Goal: Task Accomplishment & Management: Manage account settings

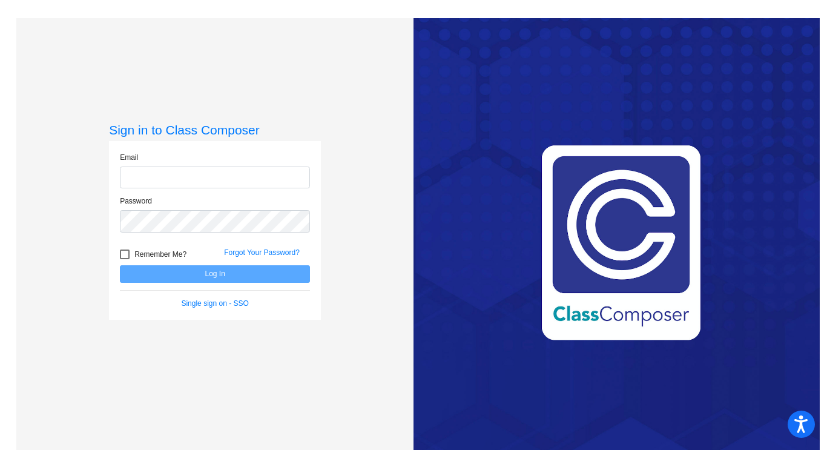
type input "[EMAIL_ADDRESS][DOMAIN_NAME]"
click at [218, 270] on button "Log In" at bounding box center [215, 274] width 190 height 18
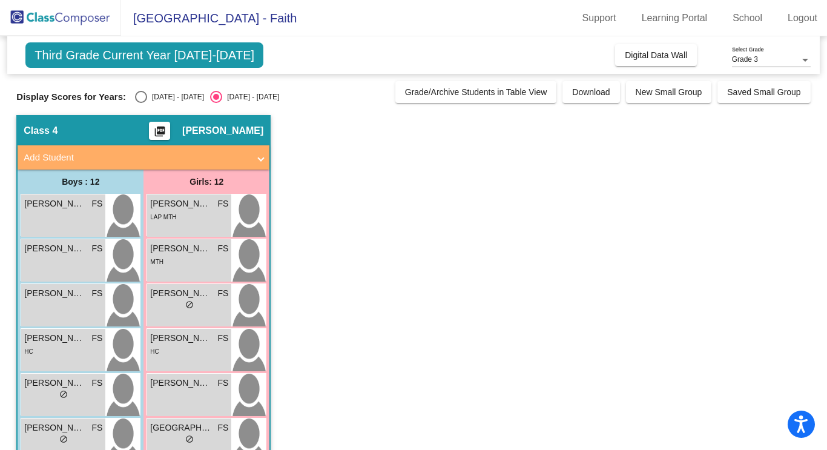
click at [135, 98] on div "Select an option" at bounding box center [141, 97] width 12 height 12
click at [140, 103] on input "[DATE] - [DATE]" at bounding box center [140, 103] width 1 height 1
radio input "true"
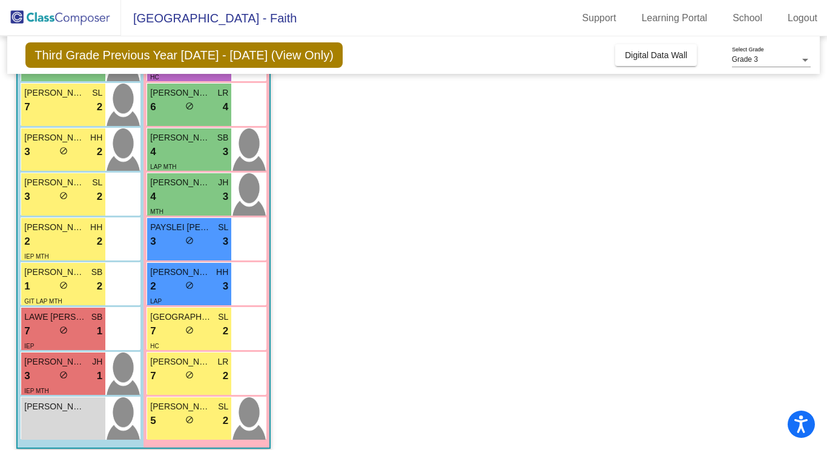
scroll to position [295, 0]
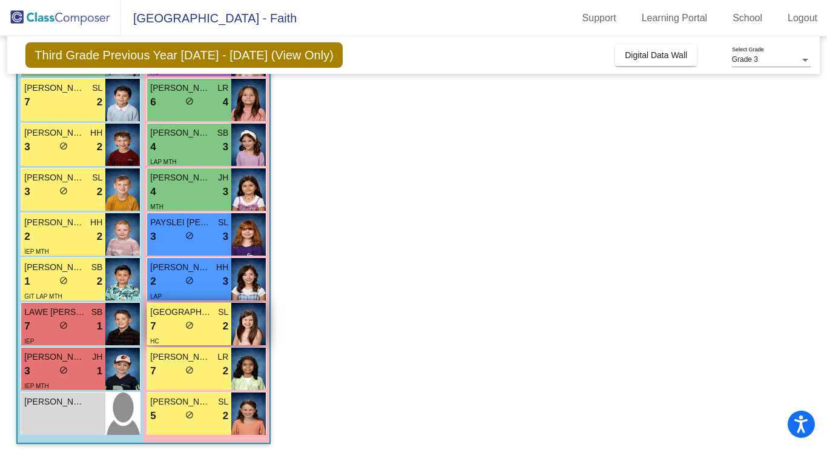
click at [190, 334] on div "HC" at bounding box center [189, 340] width 78 height 13
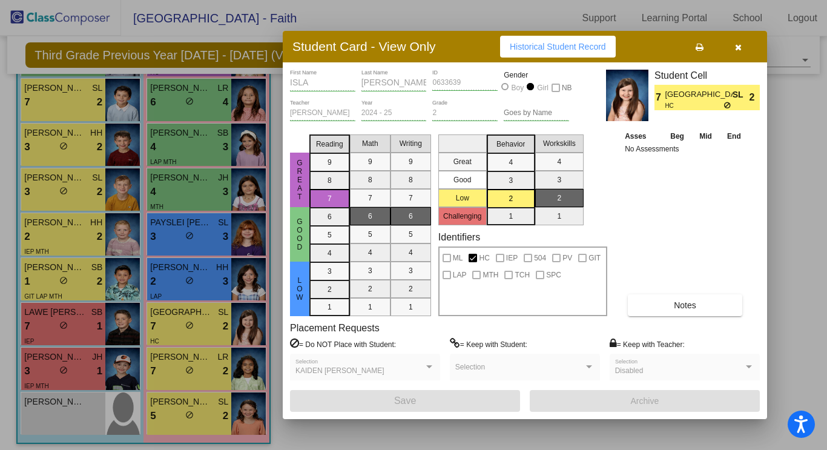
click at [739, 47] on icon "button" at bounding box center [738, 47] width 7 height 8
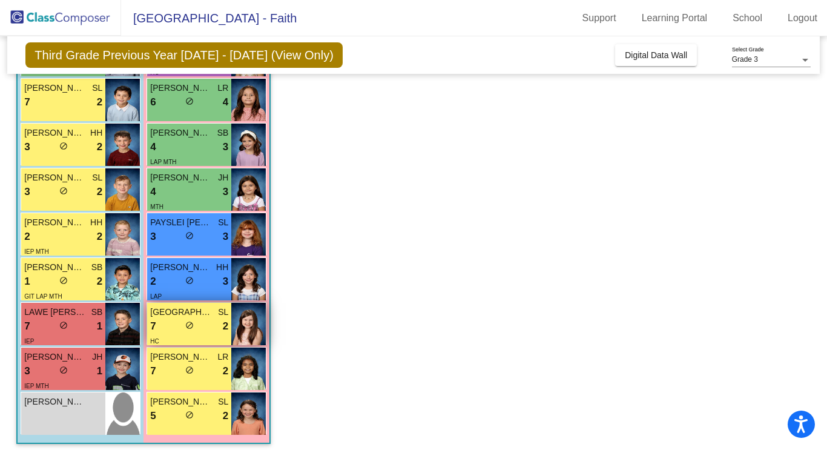
click at [190, 322] on span "do_not_disturb_alt" at bounding box center [189, 325] width 8 height 8
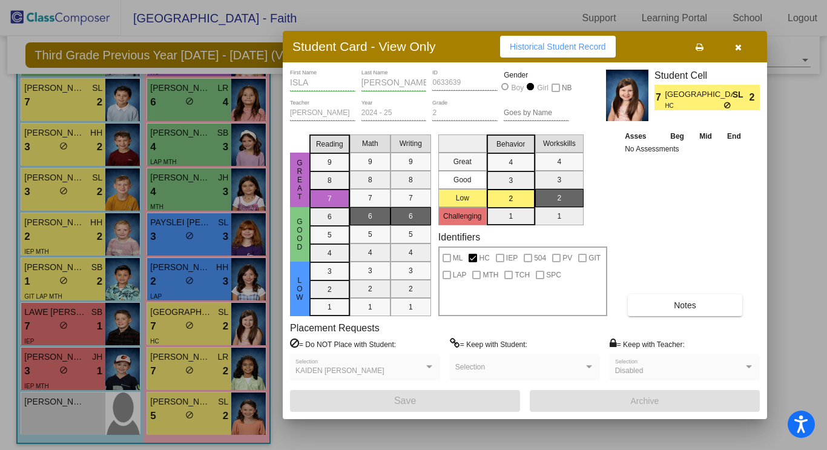
click at [734, 47] on button "button" at bounding box center [738, 47] width 39 height 22
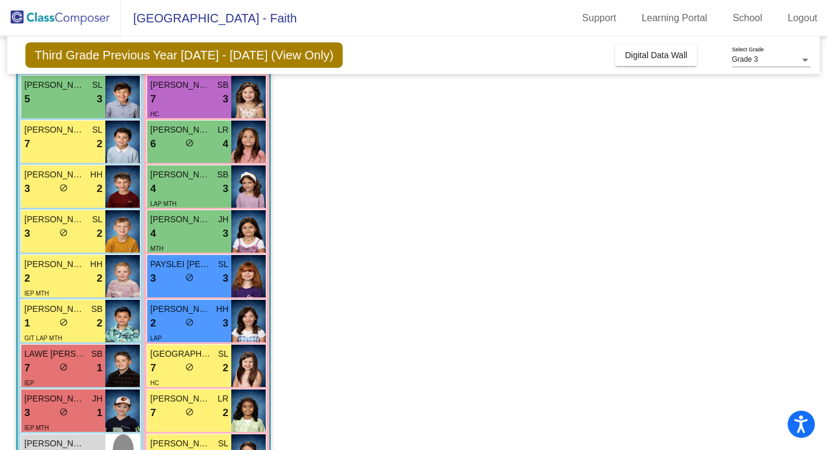
scroll to position [258, 0]
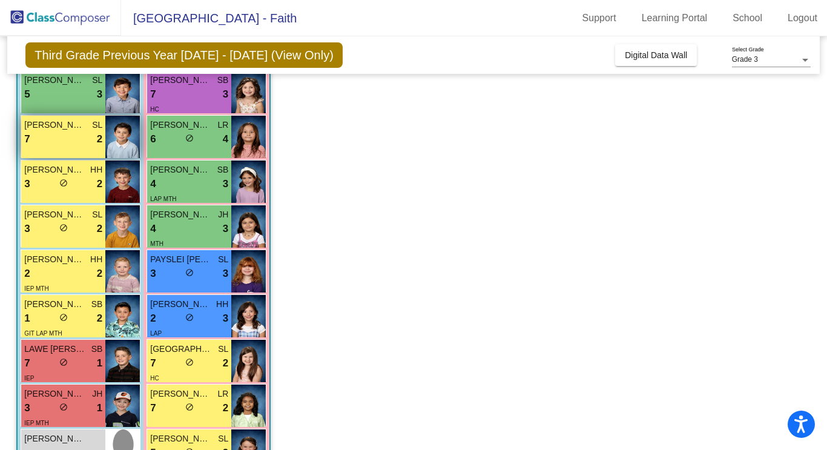
click at [69, 133] on div "7 lock do_not_disturb_alt 2" at bounding box center [63, 139] width 78 height 16
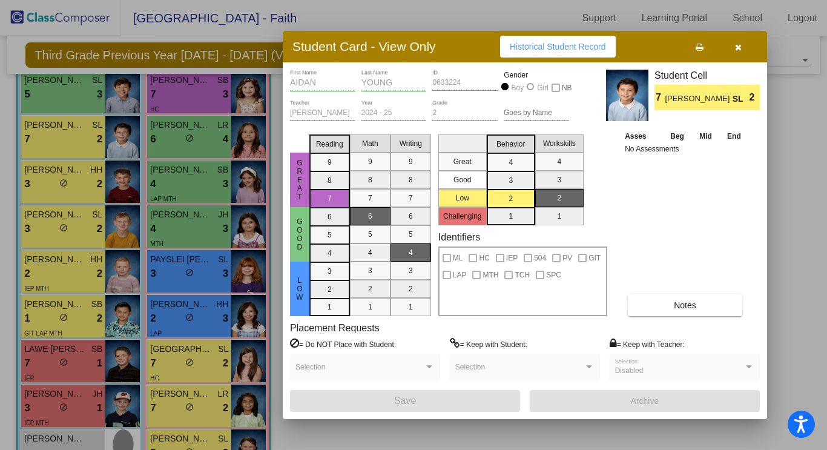
click at [738, 44] on icon "button" at bounding box center [738, 47] width 7 height 8
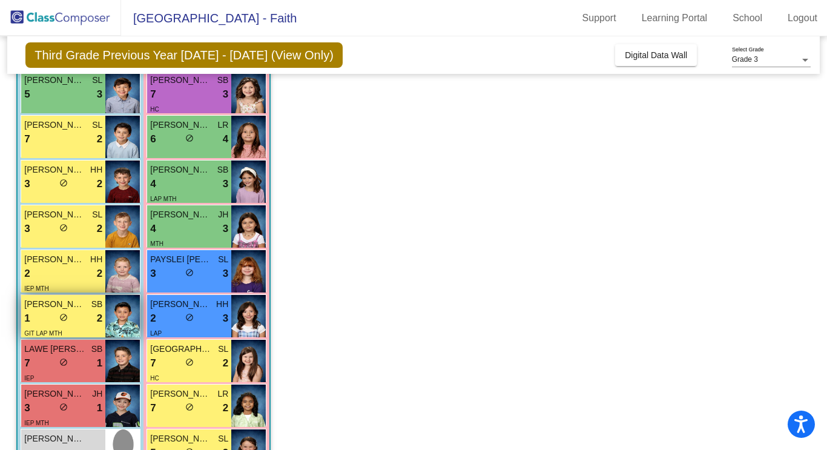
click at [54, 312] on div "1 lock do_not_disturb_alt 2" at bounding box center [63, 319] width 78 height 16
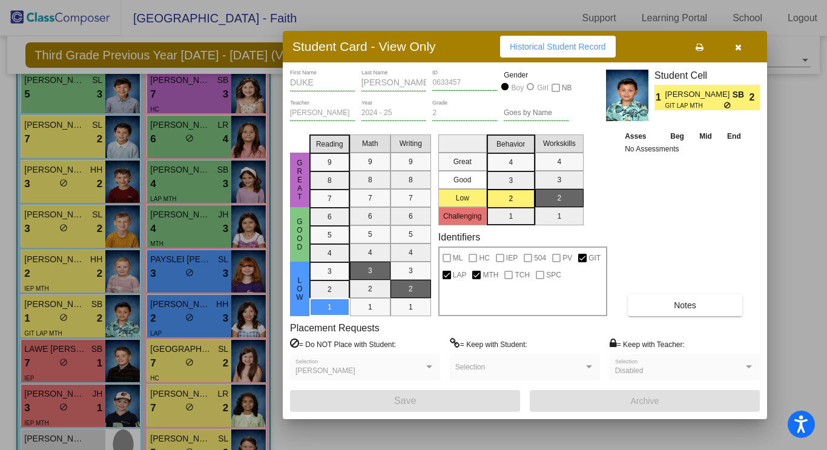
click at [736, 48] on icon "button" at bounding box center [738, 47] width 7 height 8
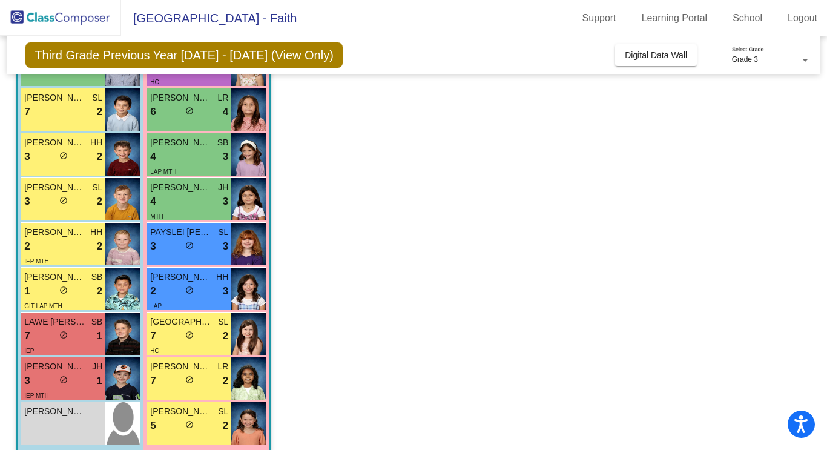
scroll to position [301, 0]
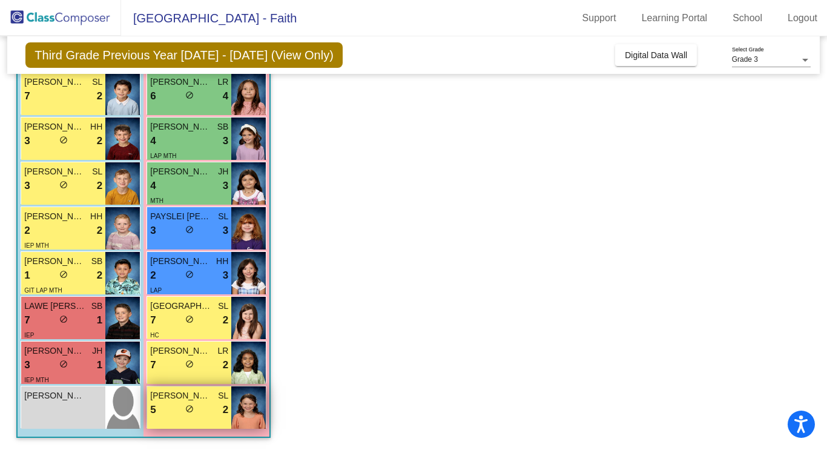
click at [168, 412] on div "5 lock do_not_disturb_alt 2" at bounding box center [189, 410] width 78 height 16
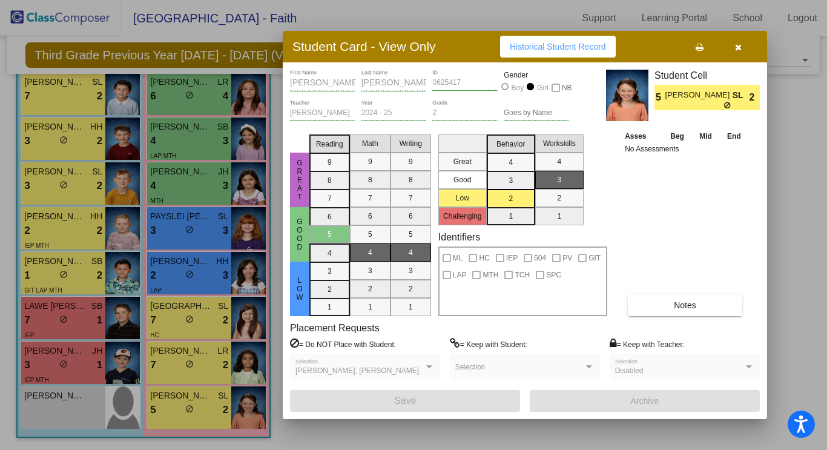
click at [740, 44] on icon "button" at bounding box center [738, 47] width 7 height 8
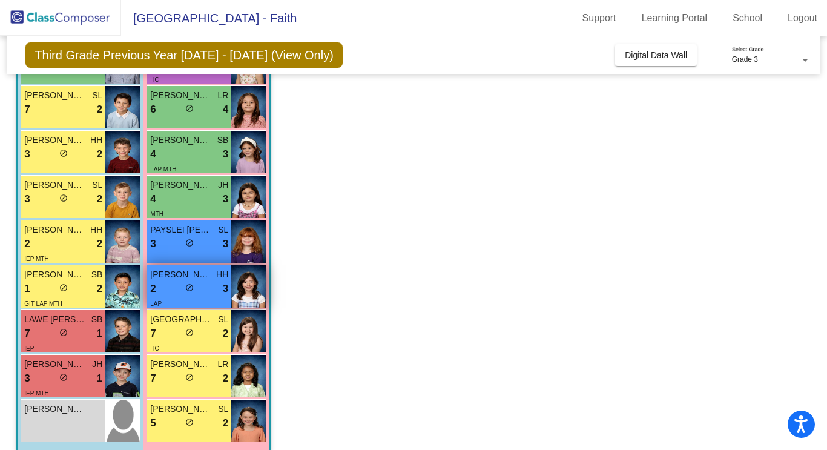
scroll to position [291, 0]
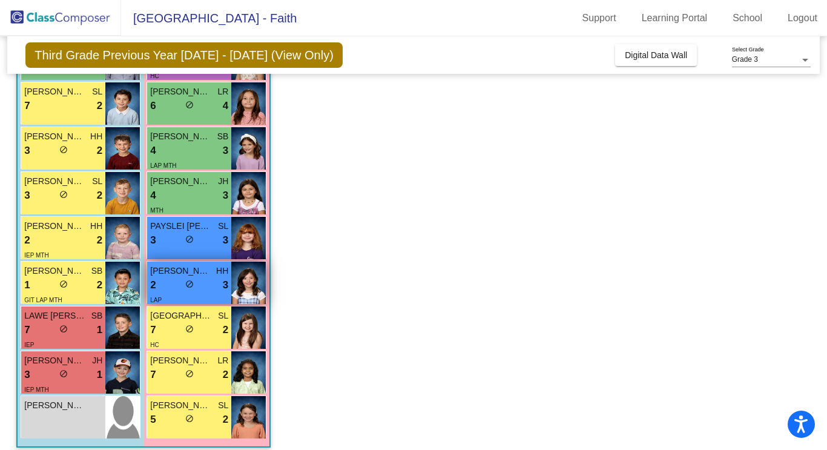
click at [182, 284] on div "2 lock do_not_disturb_alt 3" at bounding box center [189, 285] width 78 height 16
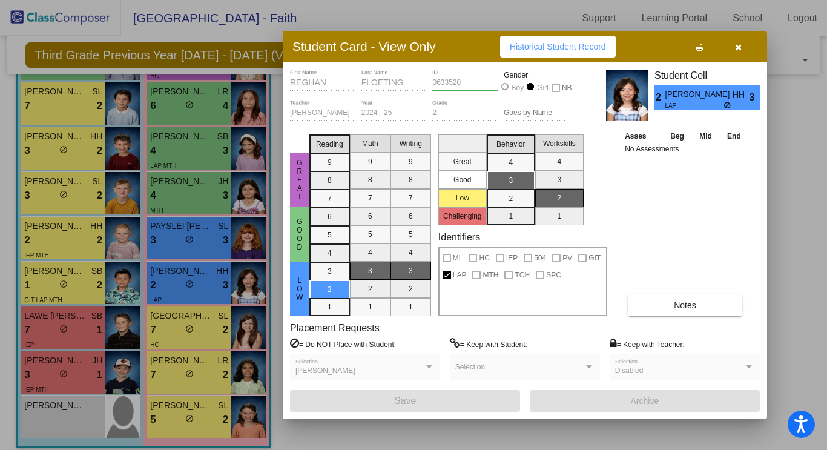
click at [735, 44] on icon "button" at bounding box center [738, 47] width 7 height 8
